Goal: Find specific page/section: Find specific page/section

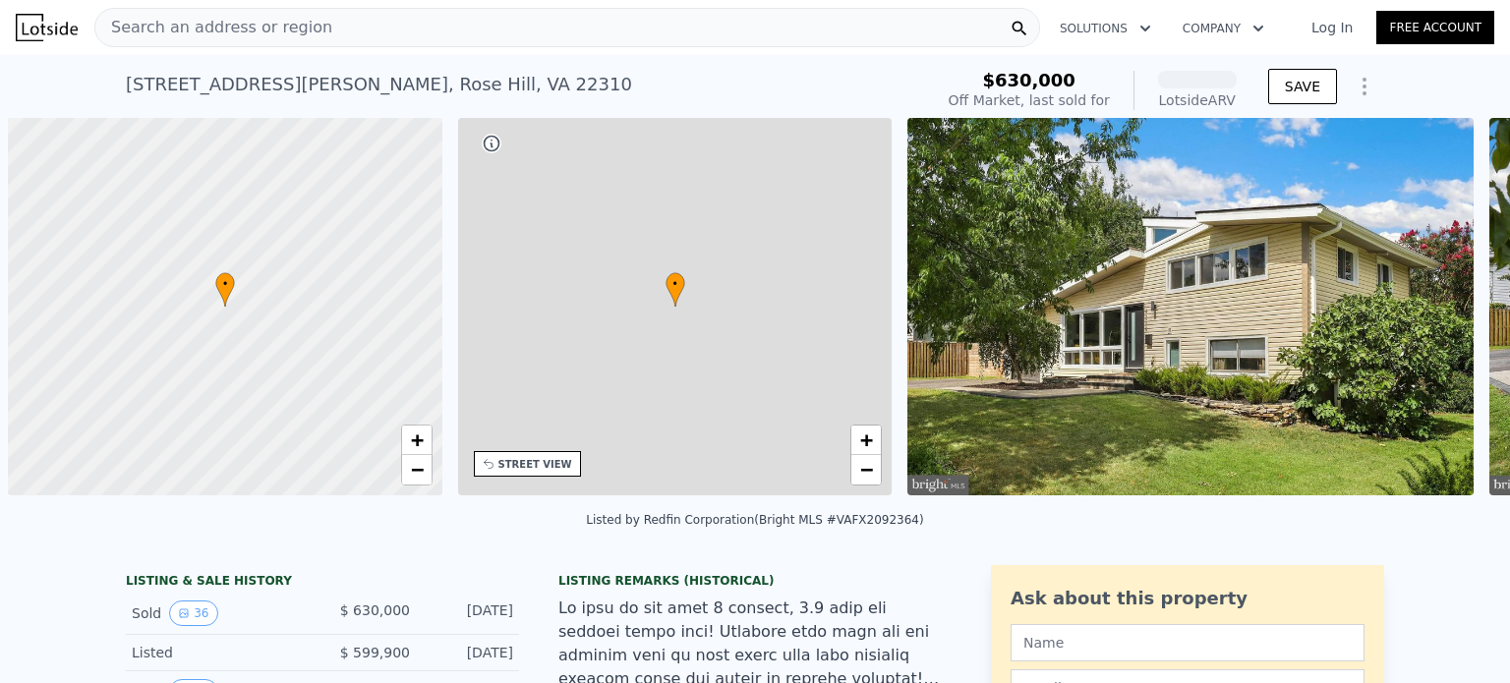
scroll to position [0, 8]
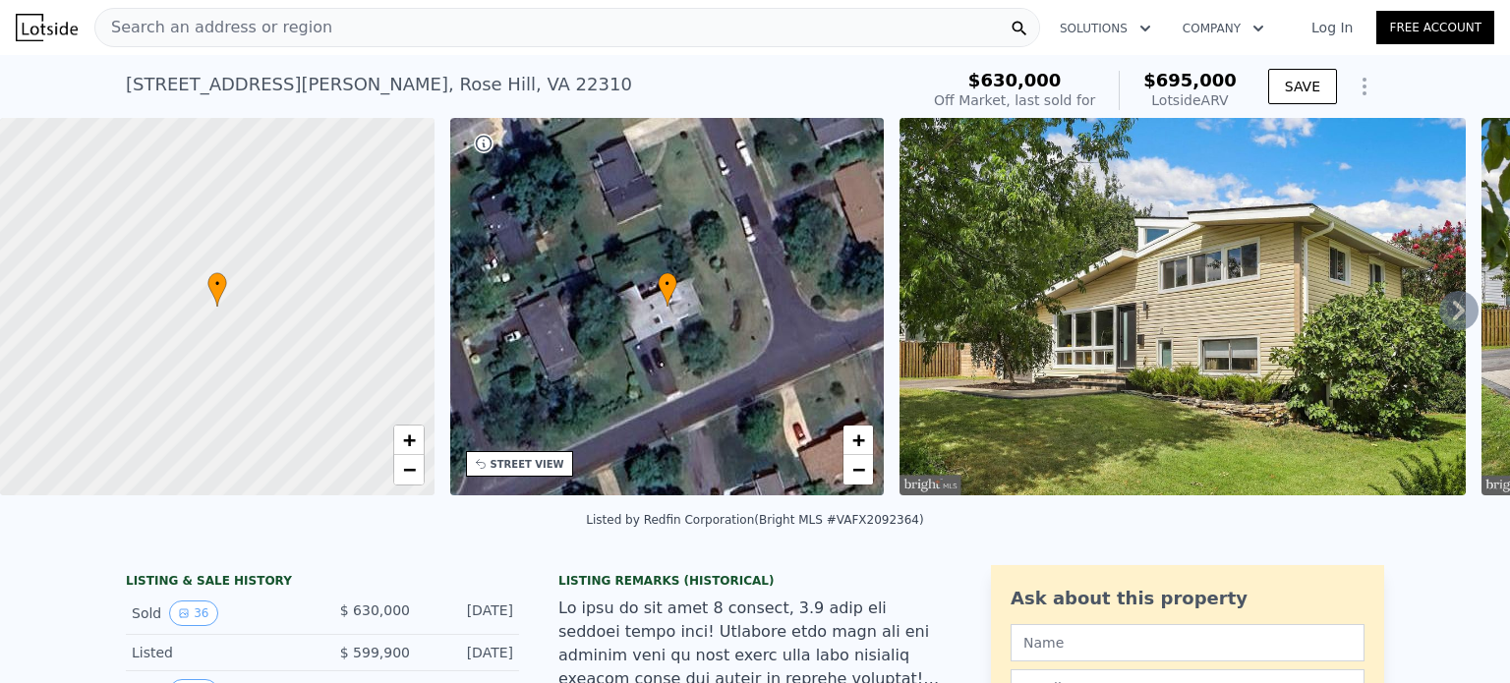
click at [1440, 312] on icon at bounding box center [1459, 310] width 39 height 39
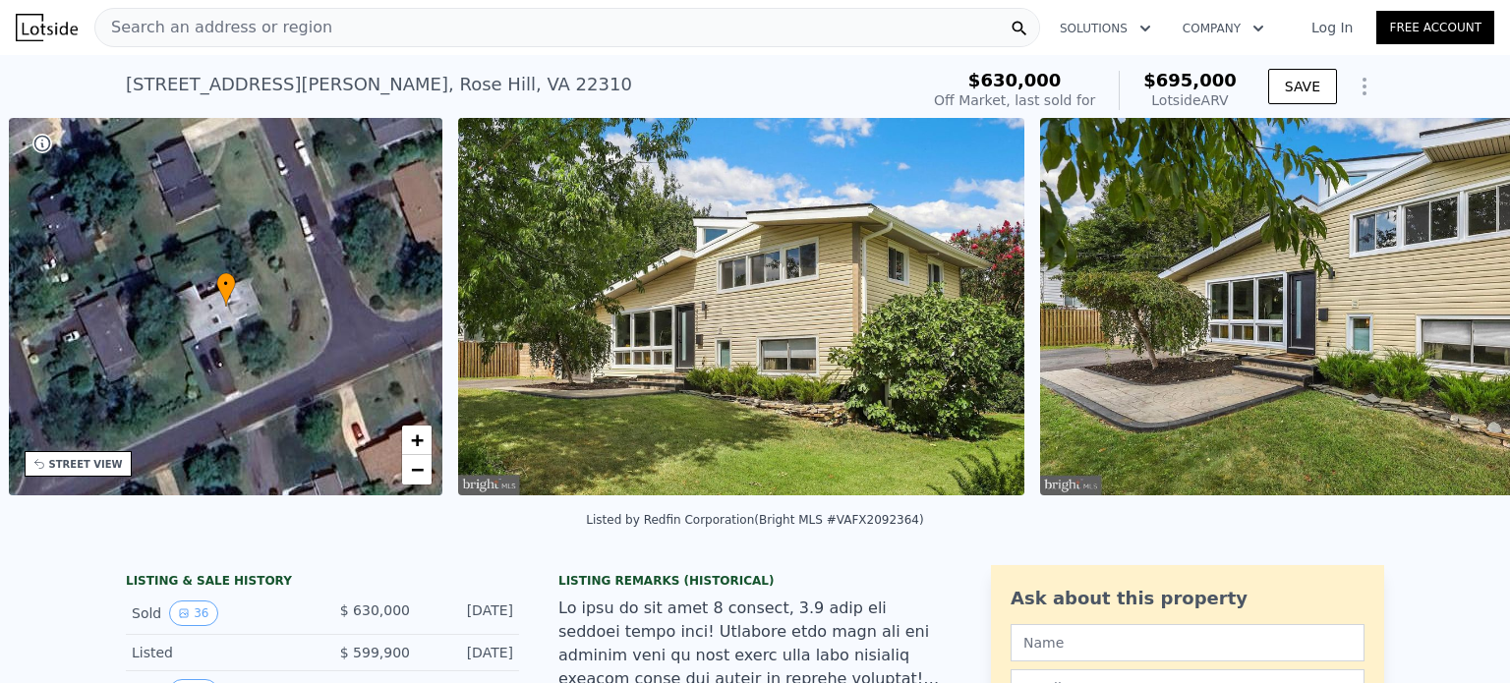
scroll to position [0, 457]
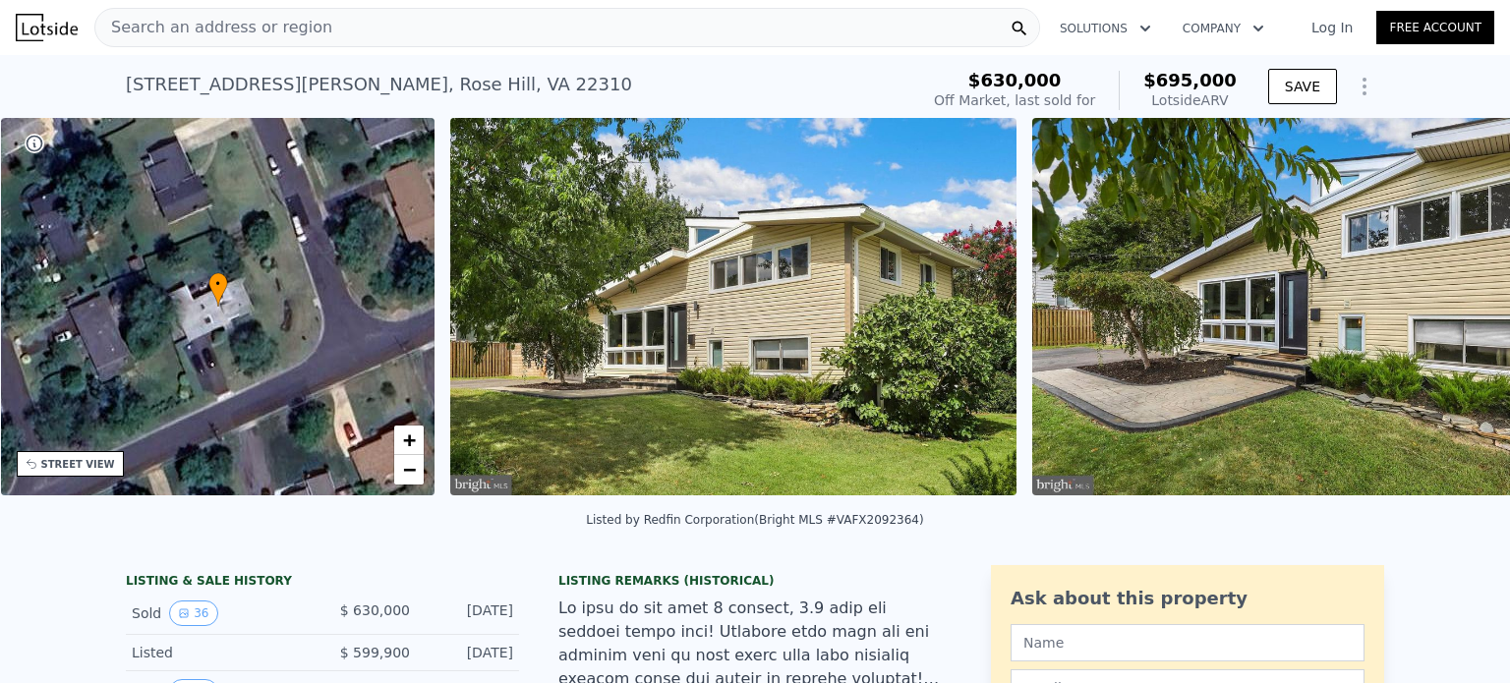
click at [1438, 312] on img at bounding box center [1315, 307] width 567 height 378
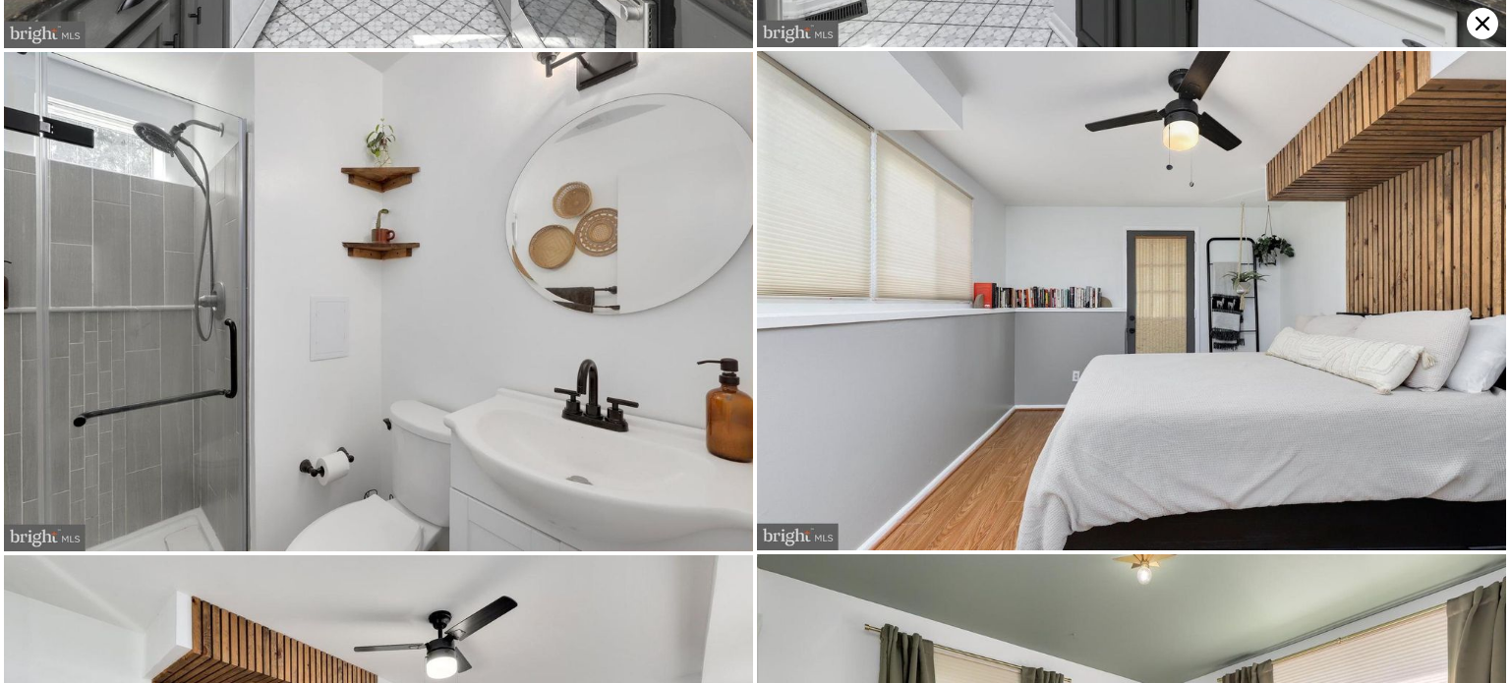
scroll to position [3987, 0]
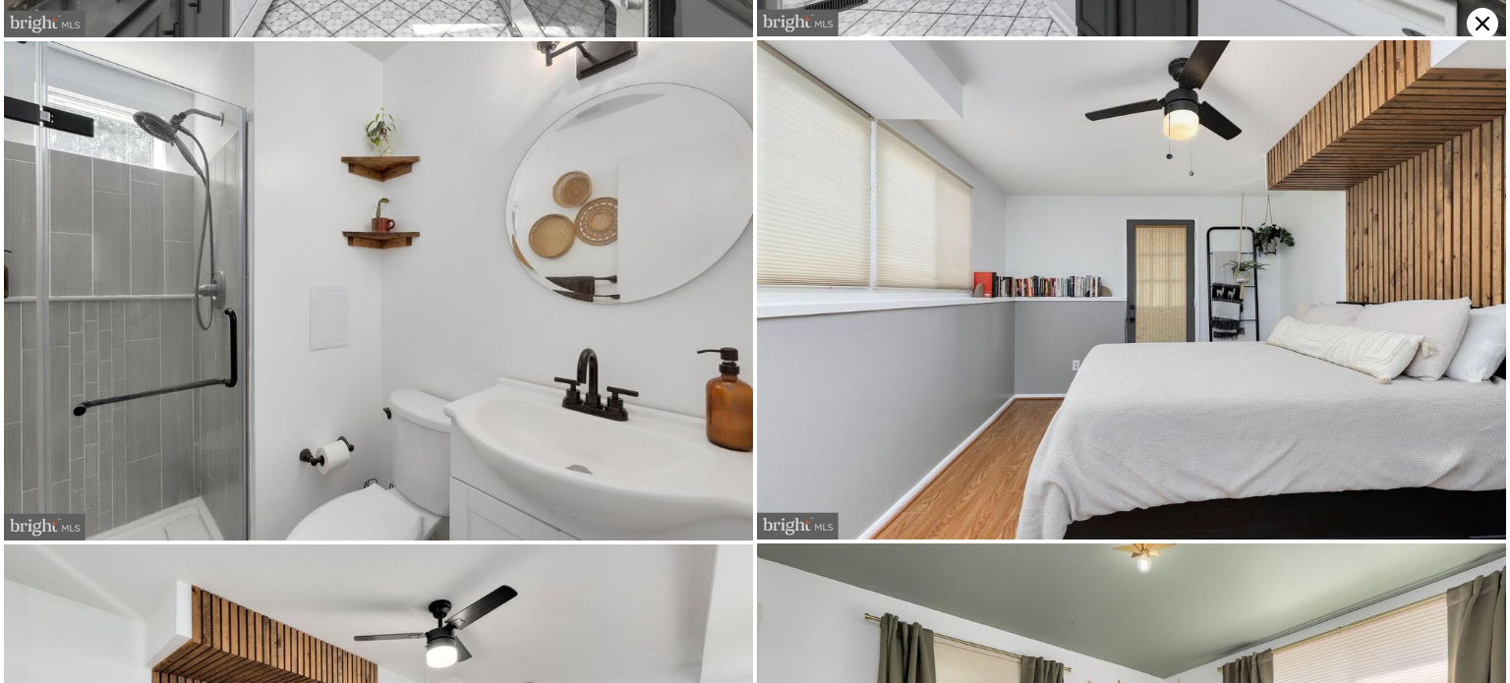
click at [139, 123] on img at bounding box center [378, 291] width 749 height 500
click at [209, 180] on img at bounding box center [378, 291] width 749 height 500
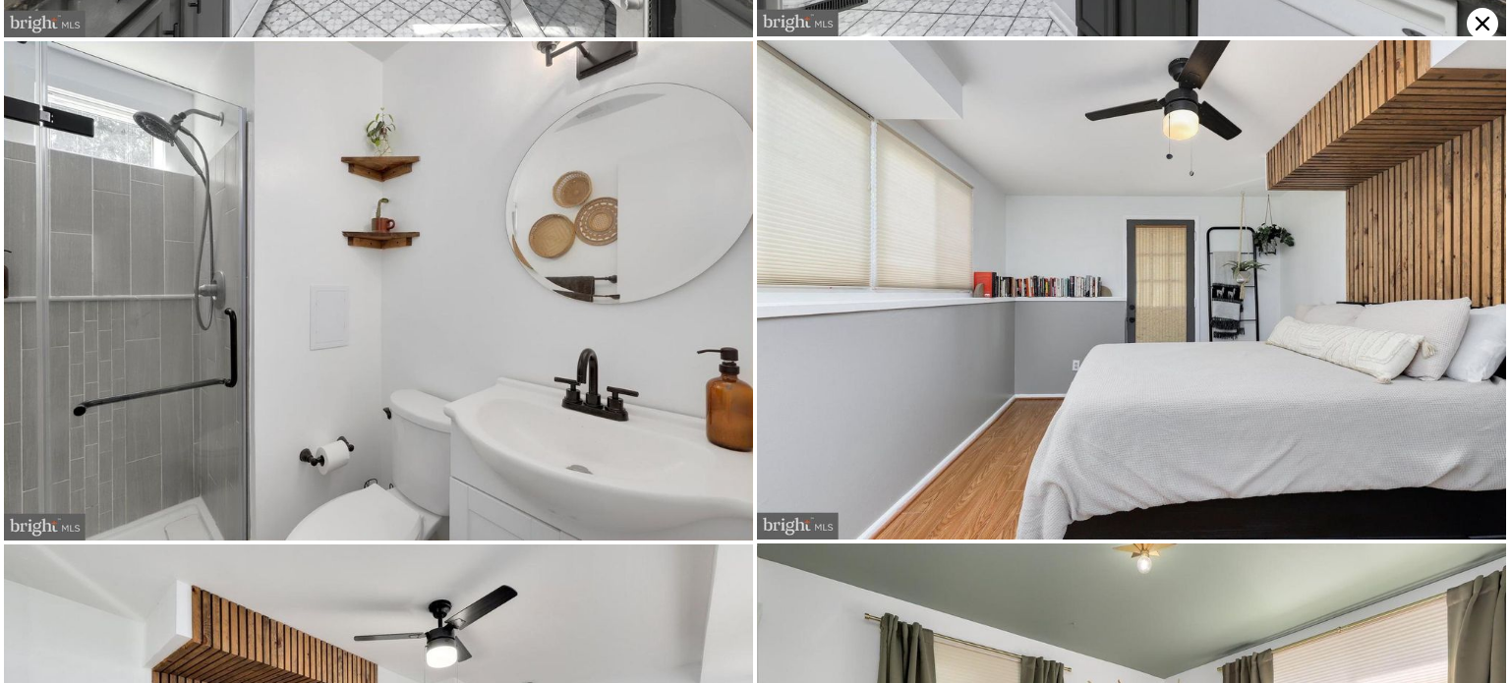
click at [209, 180] on img at bounding box center [378, 291] width 749 height 500
click at [491, 380] on img at bounding box center [378, 291] width 749 height 500
click at [491, 377] on img at bounding box center [378, 291] width 749 height 500
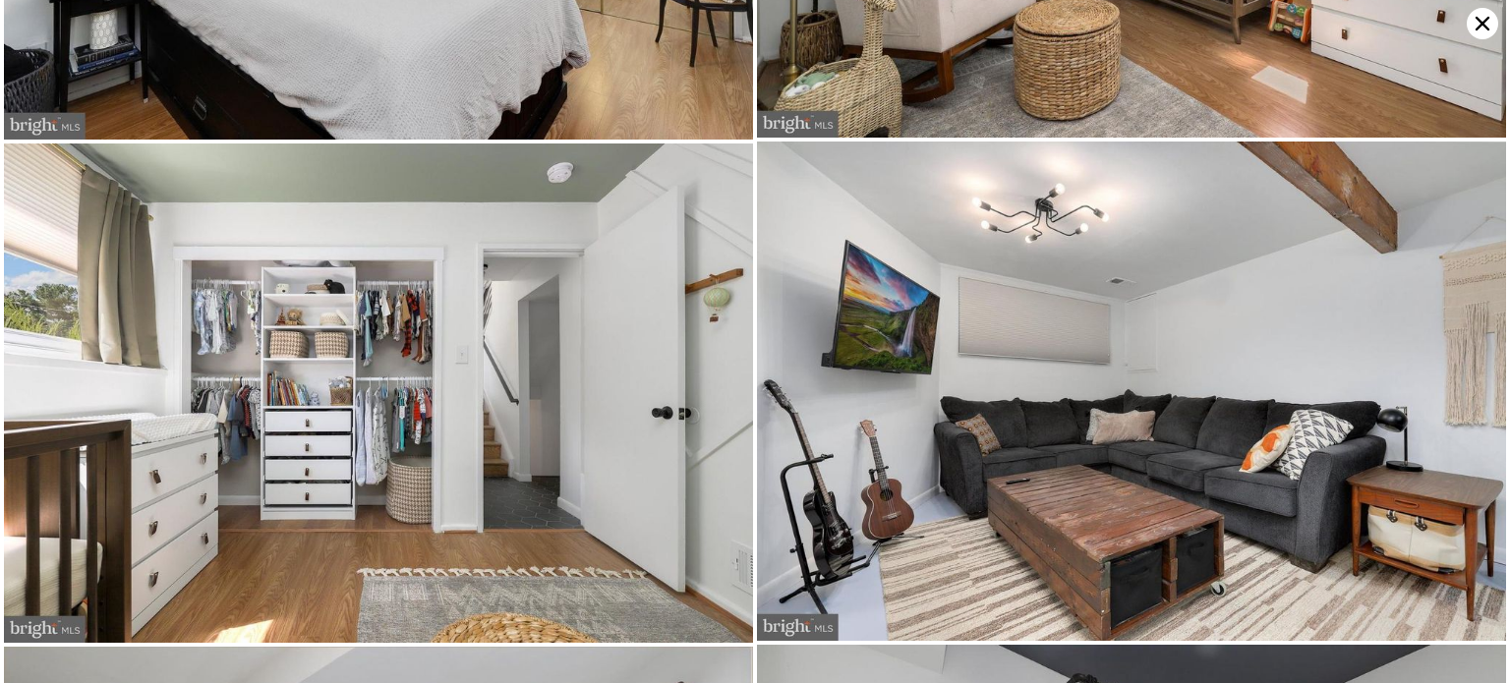
scroll to position [4984, 0]
